Goal: Entertainment & Leisure: Consume media (video, audio)

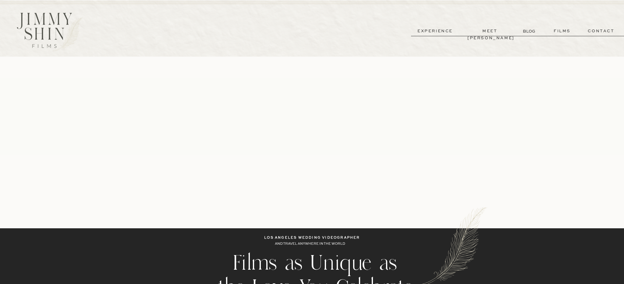
click at [567, 31] on p "films" at bounding box center [562, 31] width 30 height 7
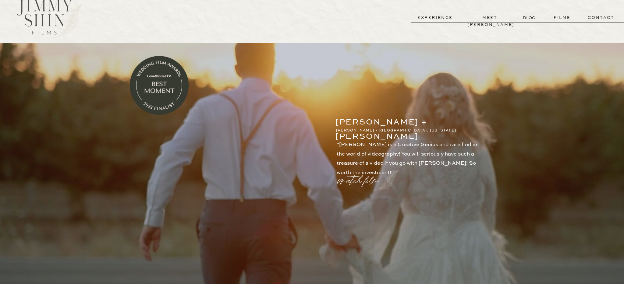
scroll to position [13, 0]
click at [375, 181] on p "watch film" at bounding box center [360, 177] width 44 height 23
click at [463, 62] on icon at bounding box center [458, 65] width 18 height 18
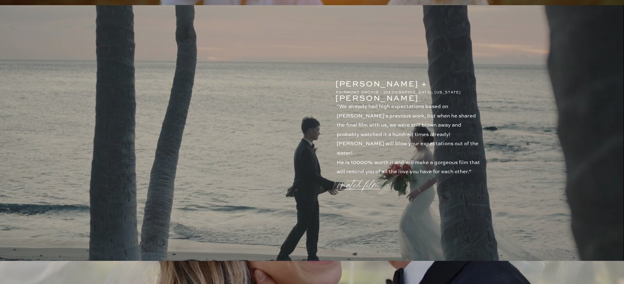
scroll to position [307, 0]
click at [358, 187] on p "watch film" at bounding box center [360, 181] width 44 height 23
click at [462, 64] on icon at bounding box center [458, 65] width 18 height 18
